Goal: Information Seeking & Learning: Check status

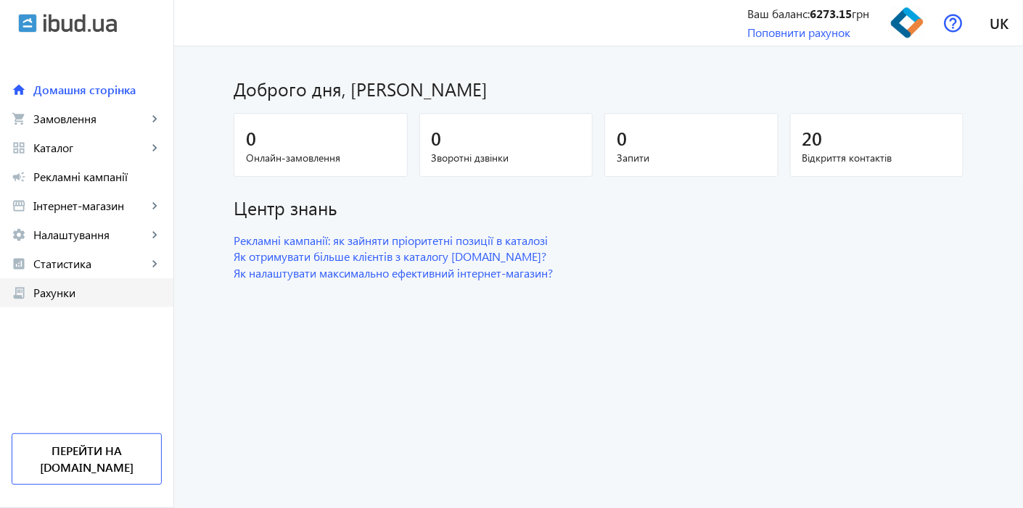
drag, startPoint x: 100, startPoint y: 267, endPoint x: 85, endPoint y: 303, distance: 39.3
click at [100, 267] on span "Статистика" at bounding box center [90, 264] width 114 height 15
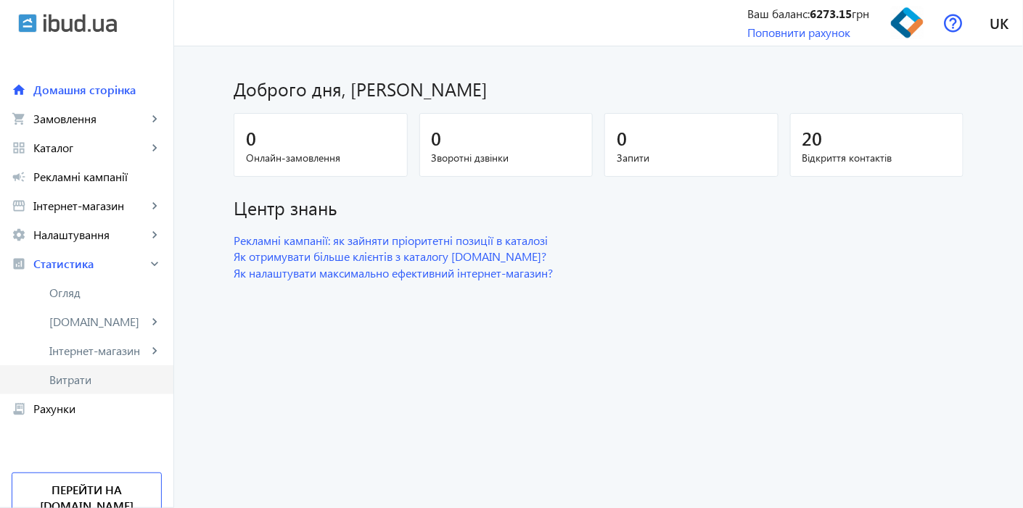
click at [74, 379] on span "Витрати" at bounding box center [105, 380] width 112 height 15
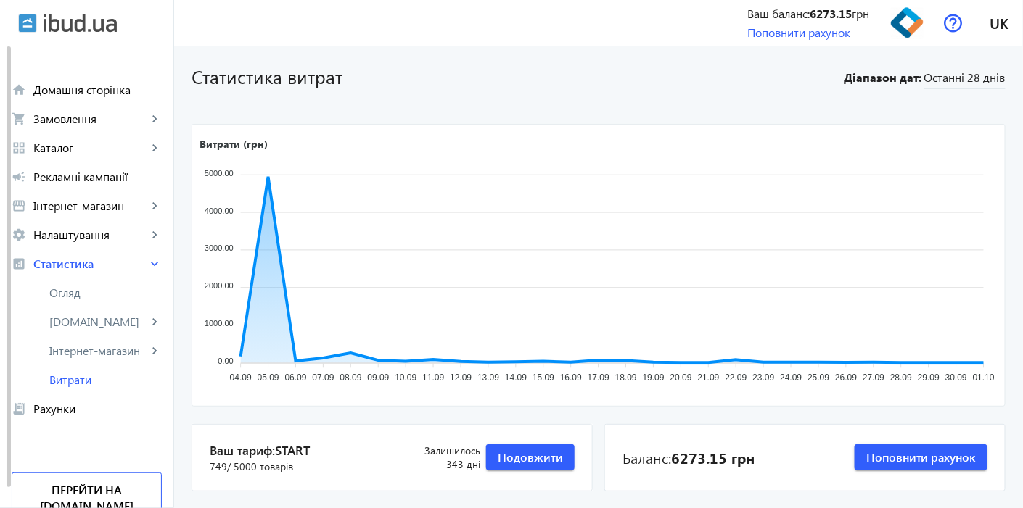
click at [952, 67] on section "Статистика витрат Діапазон дат: Останні 28 днів" at bounding box center [598, 76] width 814 height 25
click at [951, 70] on span "Останні 28 днів" at bounding box center [964, 80] width 81 height 20
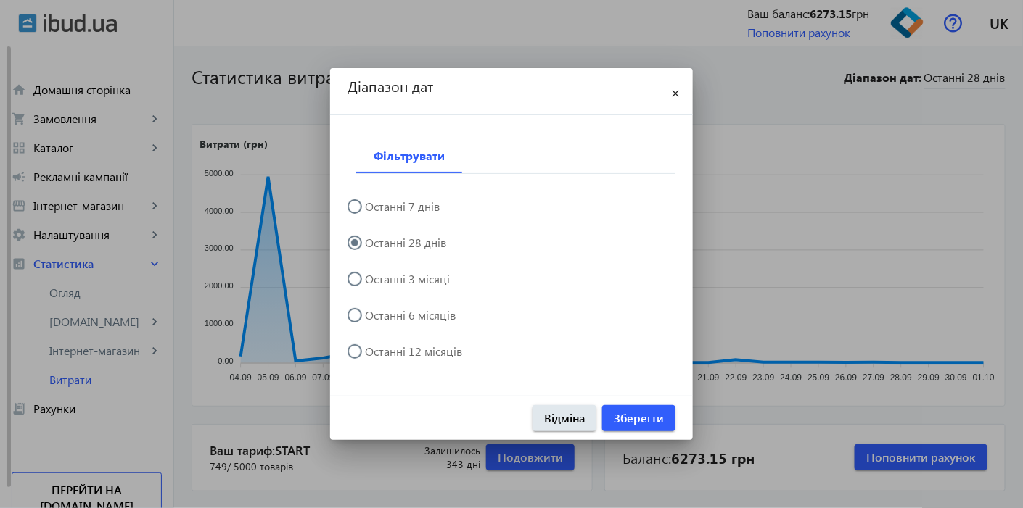
click at [399, 273] on label "Останні 3 місяці" at bounding box center [406, 279] width 88 height 12
click at [376, 273] on input "Останні 3 місяці" at bounding box center [361, 286] width 29 height 29
radio input "true"
click at [630, 421] on span "Зберегти" at bounding box center [639, 418] width 50 height 16
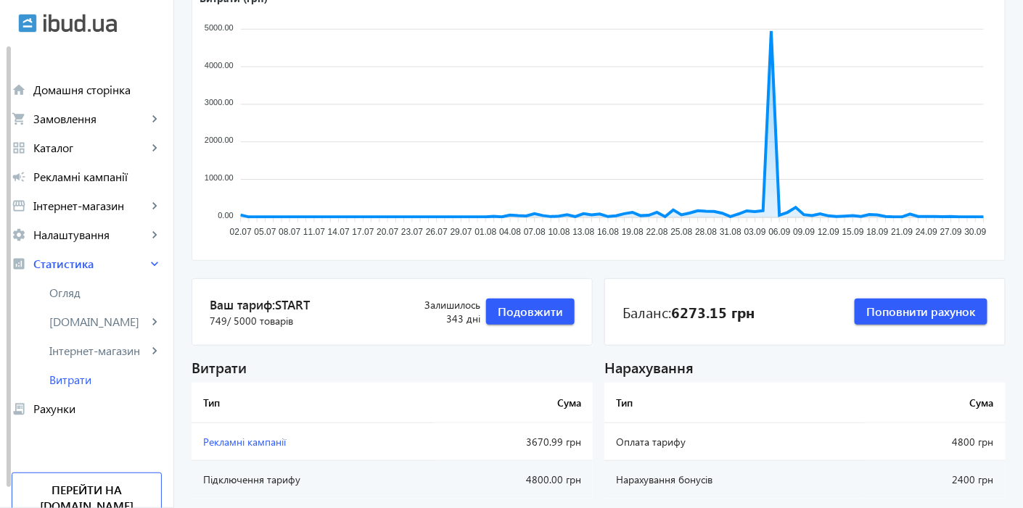
scroll to position [161, 0]
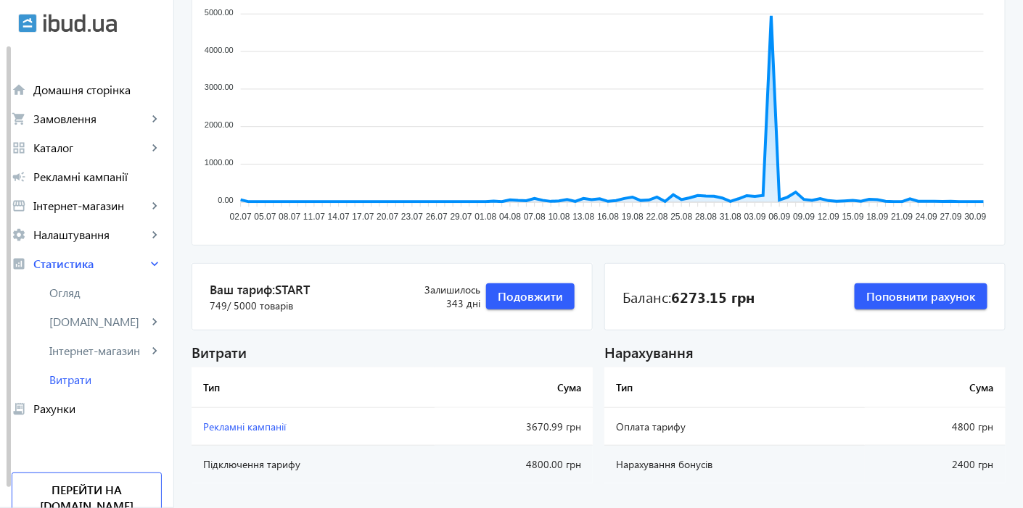
click at [247, 422] on span "Рекламні кампанії" at bounding box center [244, 427] width 83 height 14
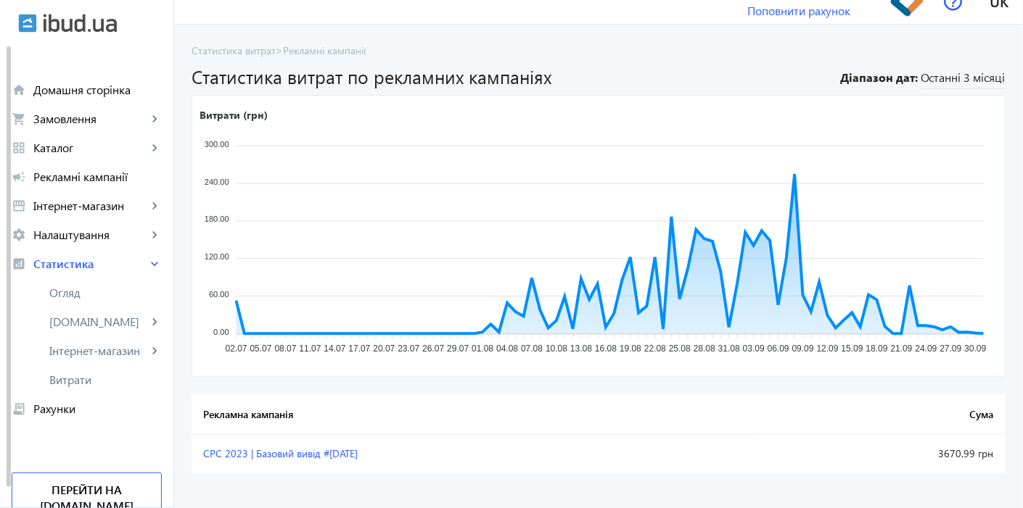
scroll to position [34, 0]
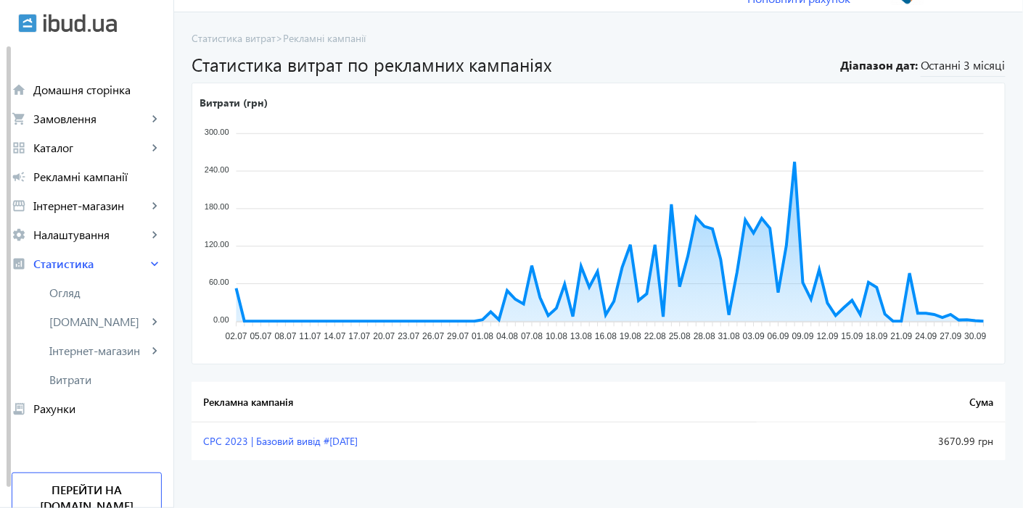
click at [252, 445] on span "CPC 2023 | Базовий вивід #[DATE]" at bounding box center [280, 441] width 154 height 14
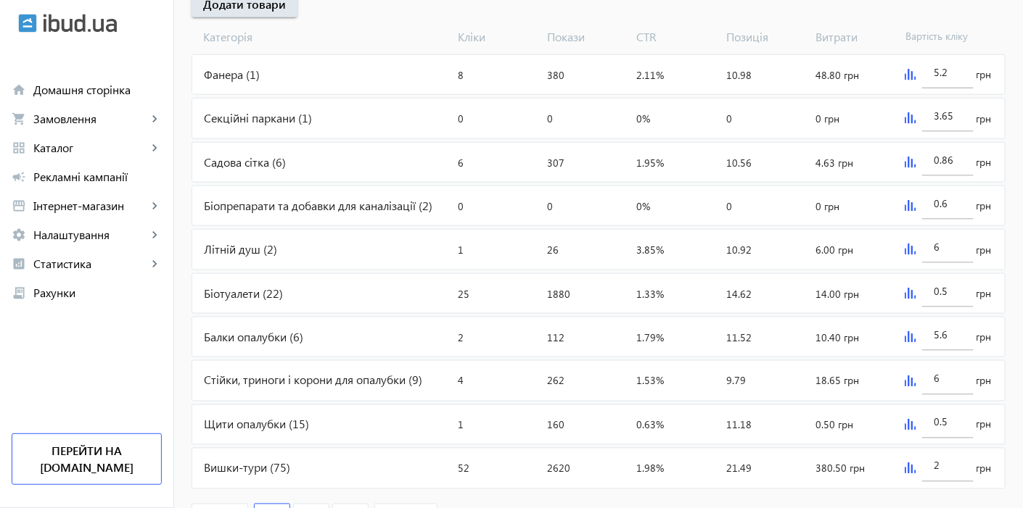
scroll to position [642, 0]
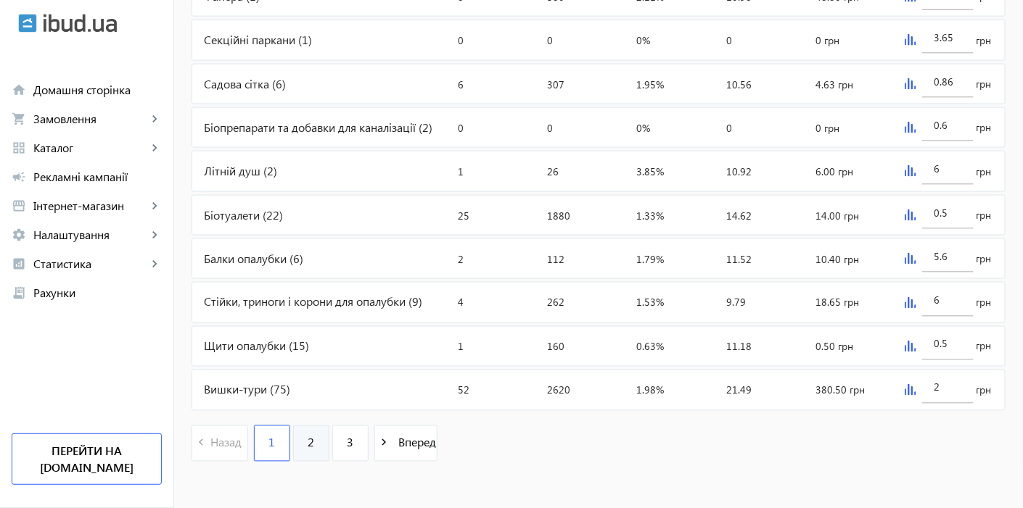
click at [305, 442] on link "2" at bounding box center [311, 444] width 36 height 36
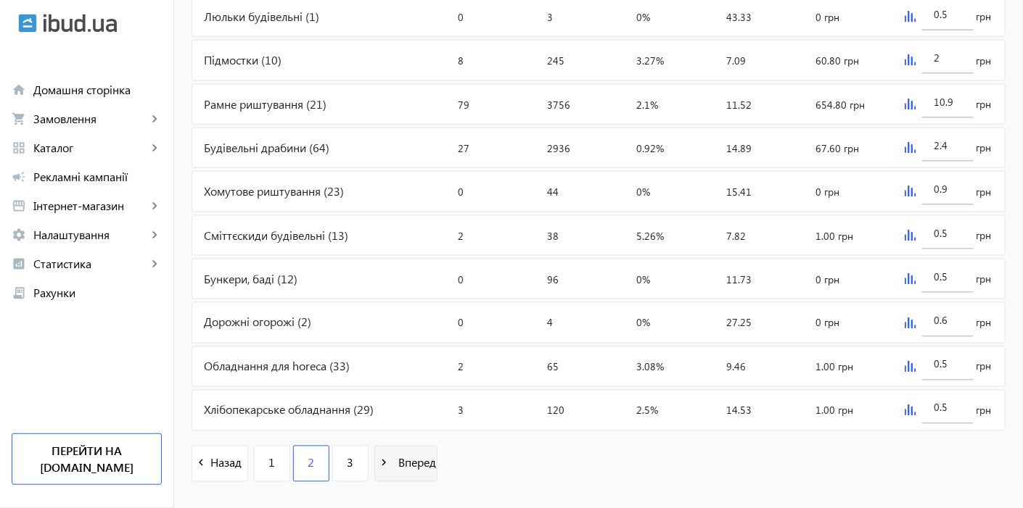
scroll to position [642, 0]
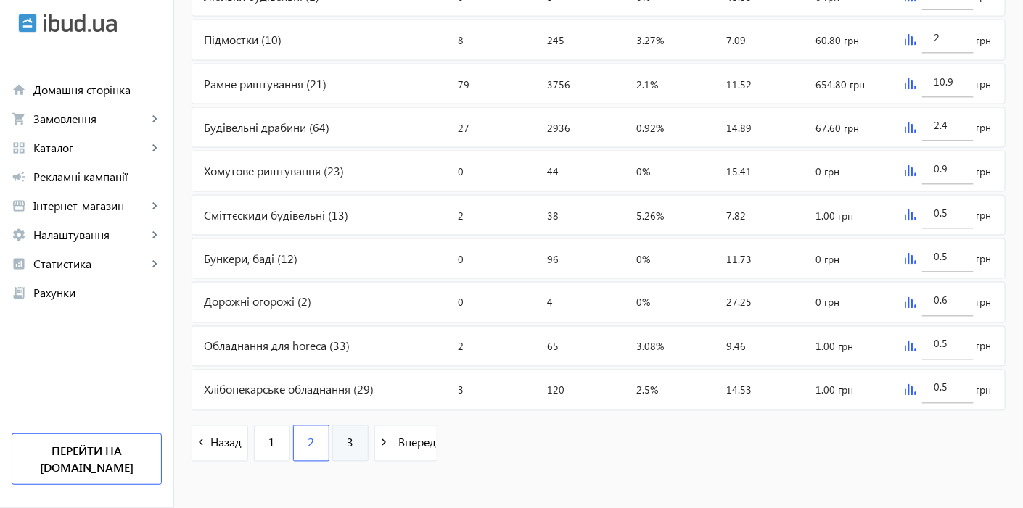
click at [332, 433] on link "3" at bounding box center [350, 444] width 36 height 36
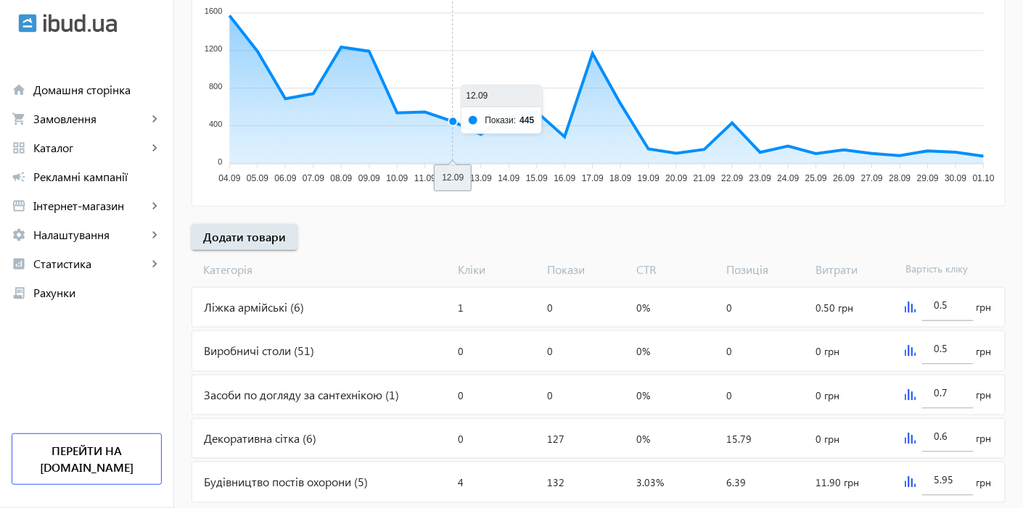
scroll to position [403, 0]
